Goal: Transaction & Acquisition: Purchase product/service

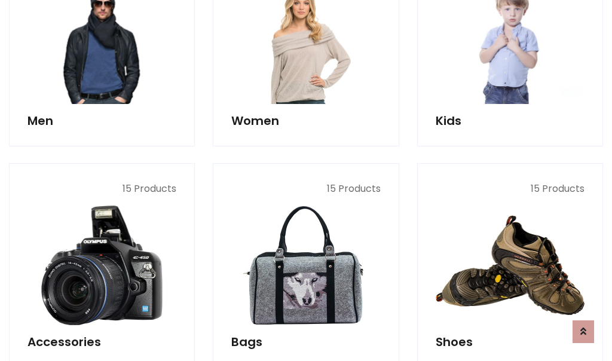
scroll to position [400, 0]
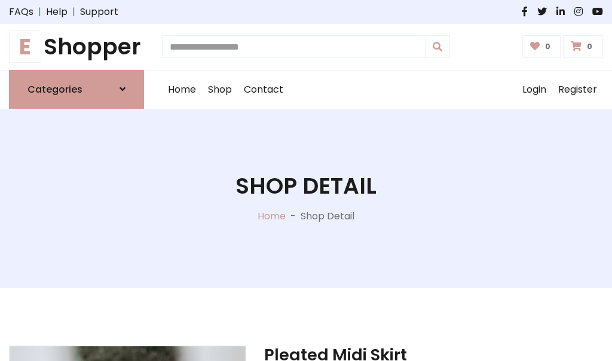
click at [77, 47] on h1 "E Shopper" at bounding box center [76, 46] width 135 height 27
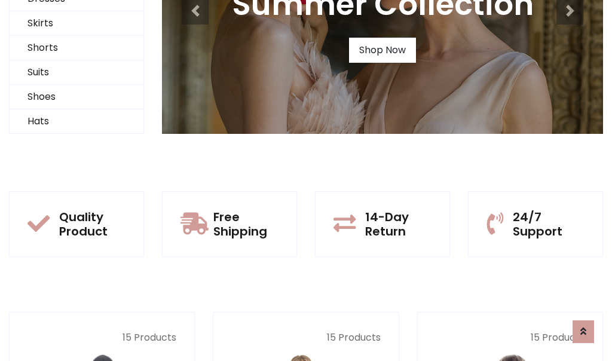
scroll to position [115, 0]
